Goal: Browse casually: Explore the website without a specific task or goal

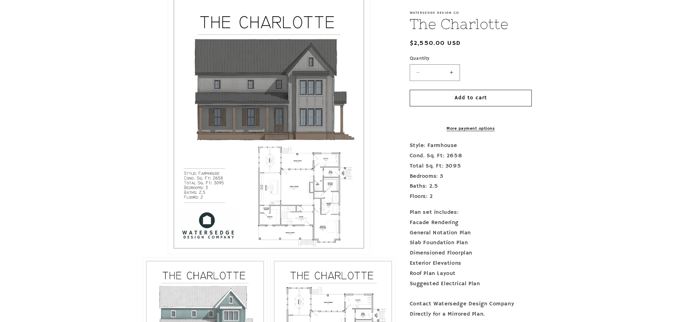
scroll to position [177, 0]
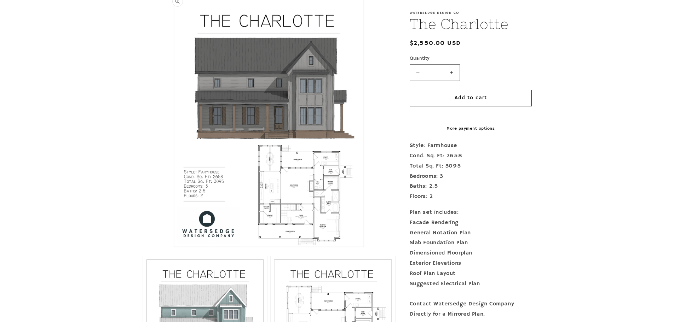
click at [168, 253] on button "Open media 1 in modal" at bounding box center [168, 253] width 0 height 0
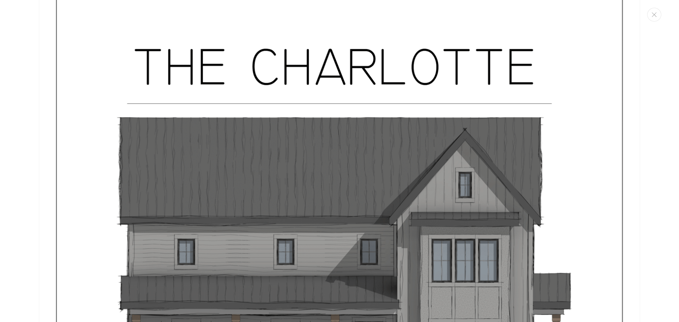
scroll to position [0, 0]
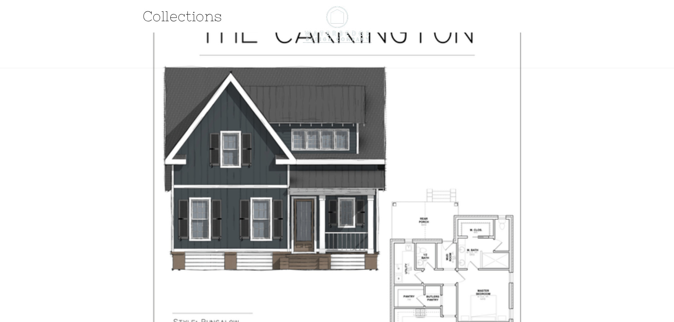
click at [190, 13] on header "Home Services Our Team Gallery Gallery [PERSON_NAME] [GEOGRAPHIC_DATA] [GEOGRAP…" at bounding box center [337, 34] width 424 height 68
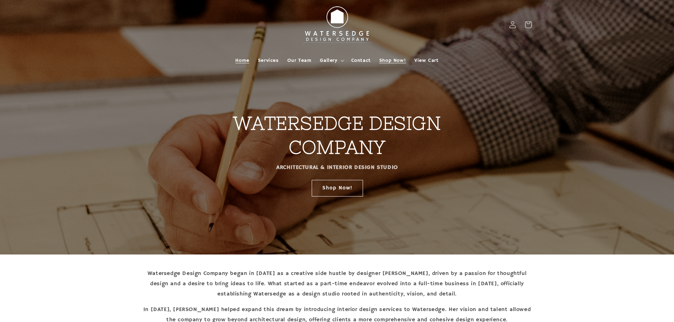
click at [394, 58] on span "Shop Now!" at bounding box center [392, 60] width 27 height 6
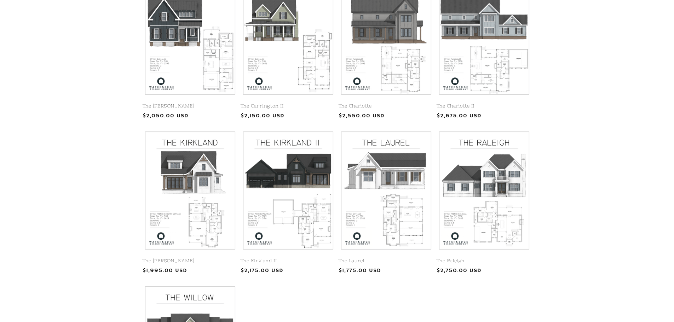
scroll to position [212, 0]
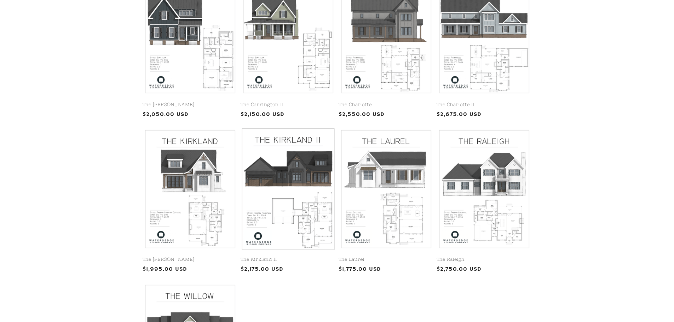
click at [312, 257] on link "The Kirkland II" at bounding box center [288, 260] width 95 height 6
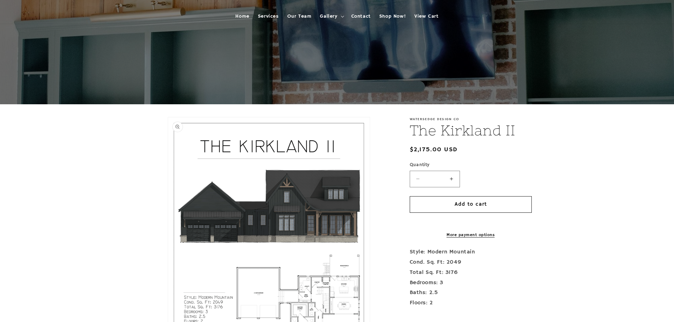
scroll to position [212, 0]
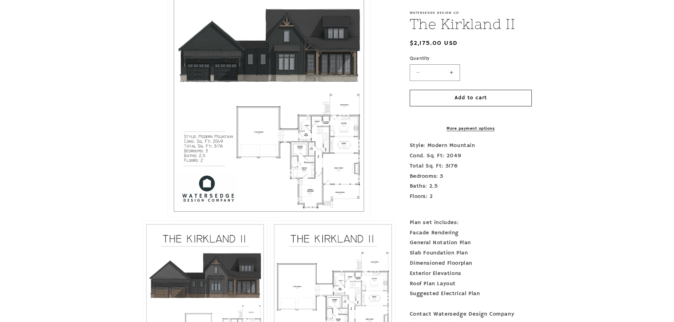
click at [168, 218] on button "Open media 1 in modal" at bounding box center [168, 218] width 0 height 0
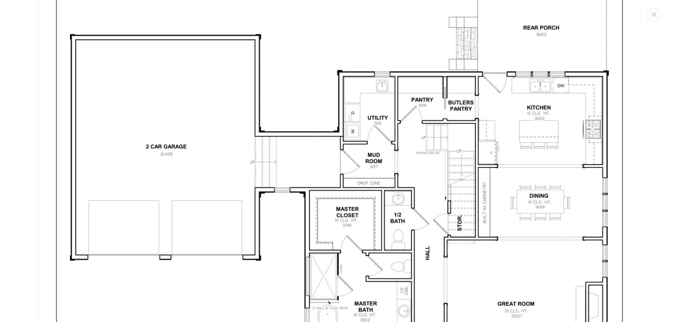
scroll to position [1740, 0]
